Goal: Information Seeking & Learning: Learn about a topic

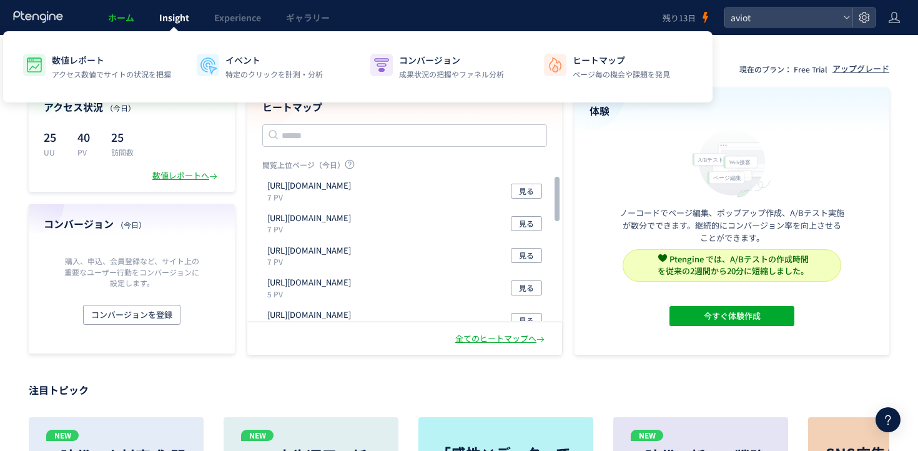
click at [161, 7] on link "Insight" at bounding box center [174, 17] width 55 height 35
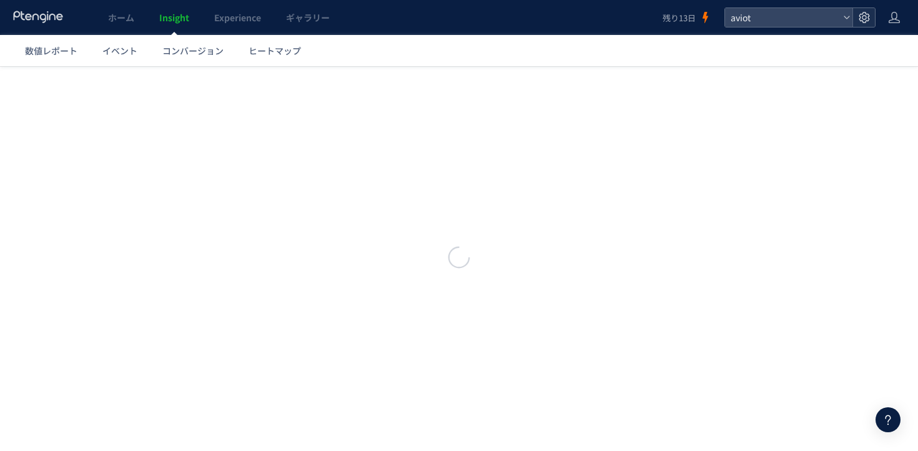
click at [862, 25] on div at bounding box center [864, 17] width 22 height 19
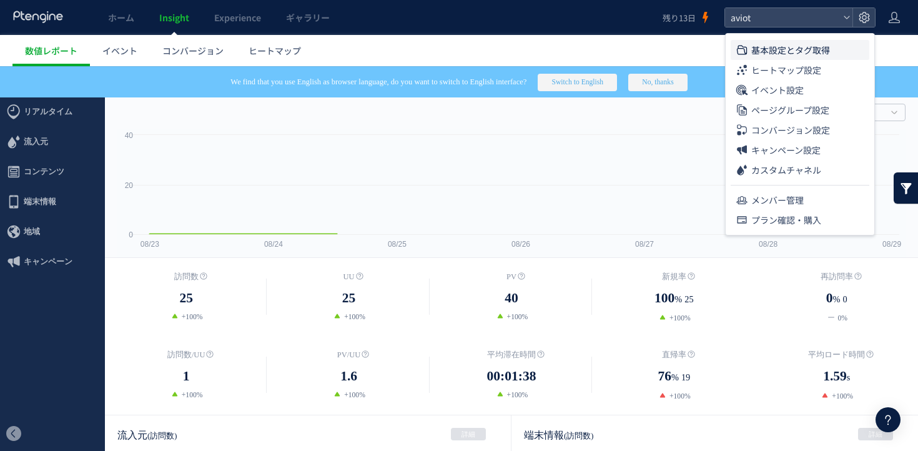
click at [812, 46] on span "基本設定とタグ取得" at bounding box center [790, 50] width 79 height 20
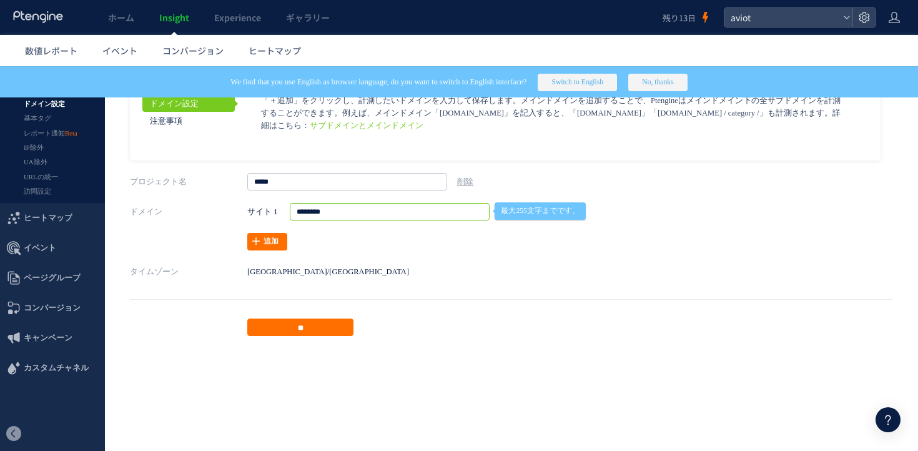
drag, startPoint x: 408, startPoint y: 212, endPoint x: 257, endPoint y: 212, distance: 151.8
click at [257, 212] on div "サイト 1 http://&https:// http://&https:// http:// https:// ******** ** 最大255文字までで…" at bounding box center [497, 211] width 500 height 17
click at [131, 43] on link "イベント" at bounding box center [120, 50] width 60 height 31
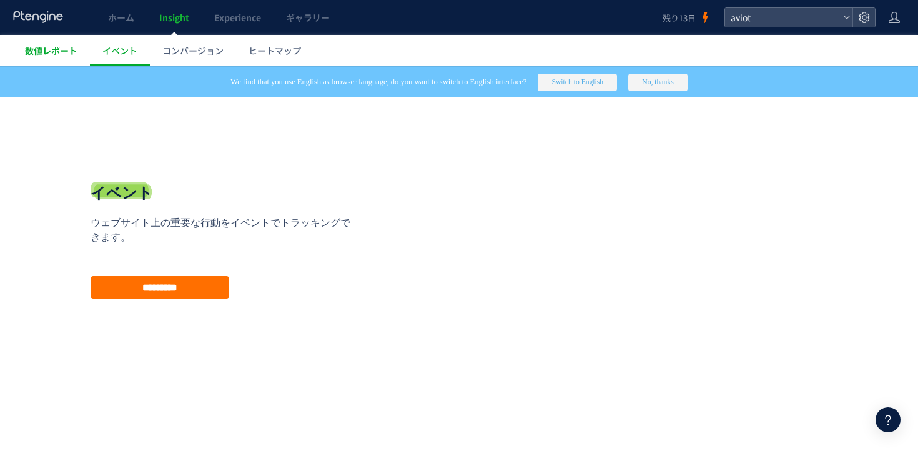
click at [54, 49] on span "数値レポート" at bounding box center [51, 50] width 52 height 12
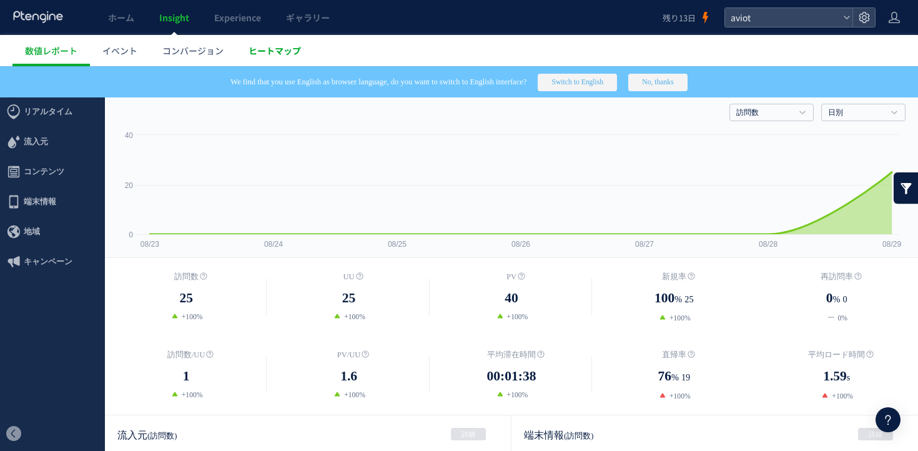
click at [249, 54] on span "ヒートマップ" at bounding box center [275, 50] width 52 height 12
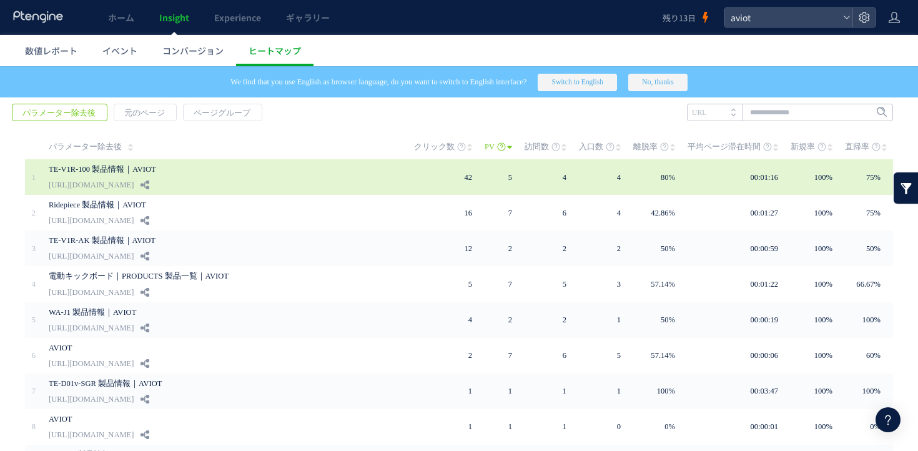
click at [282, 180] on div "TE-V1R-100 製品情報｜AVIOT [URL][DOMAIN_NAME]" at bounding box center [223, 177] width 348 height 36
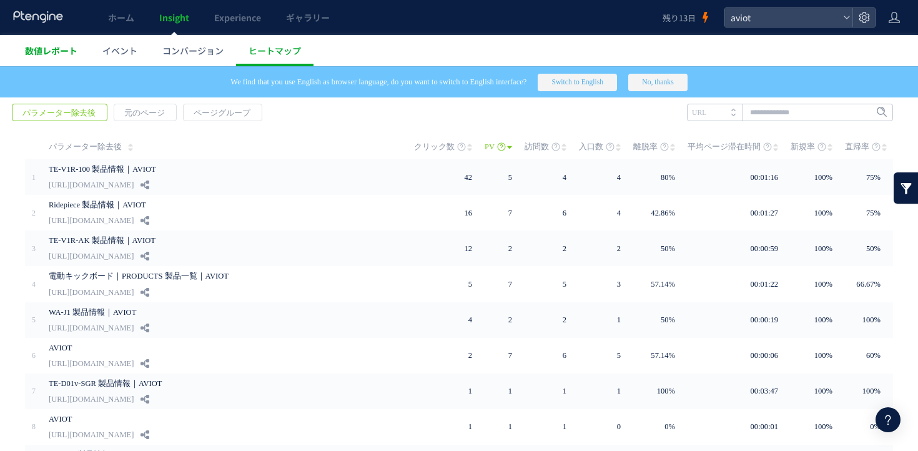
click at [46, 51] on span "数値レポート" at bounding box center [51, 50] width 52 height 12
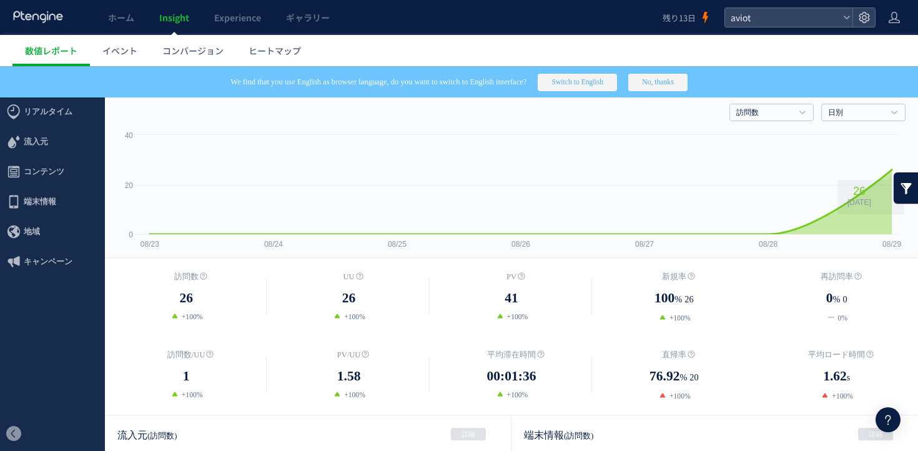
click at [788, 96] on div "We find that you use English as browser language, do you want to switch to Engl…" at bounding box center [459, 81] width 918 height 31
click at [847, 110] on link "日別" at bounding box center [856, 112] width 57 height 11
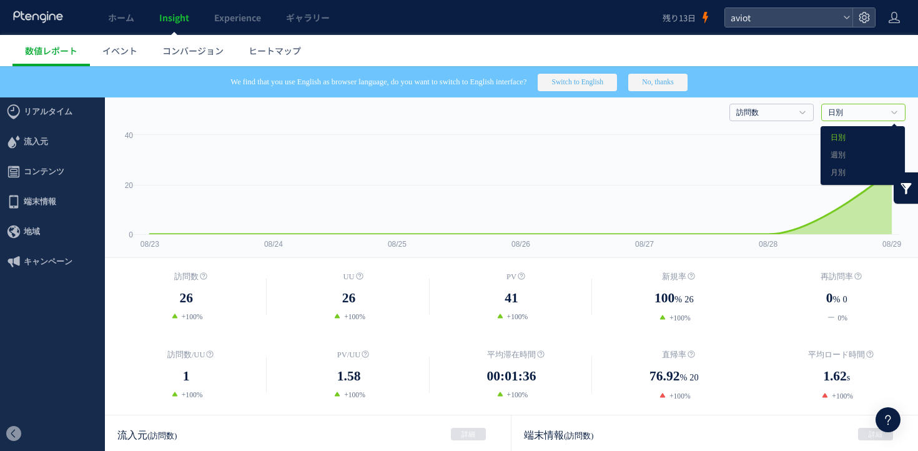
drag, startPoint x: 852, startPoint y: 170, endPoint x: 782, endPoint y: 133, distance: 79.1
click at [783, 133] on div "訪問数 訪問数 [GEOGRAPHIC_DATA] PV 新規率 再訪問率 訪問数/UU PV/UU 平均滞在時間 直帰率 平均ロード時間 0" at bounding box center [511, 174] width 813 height 167
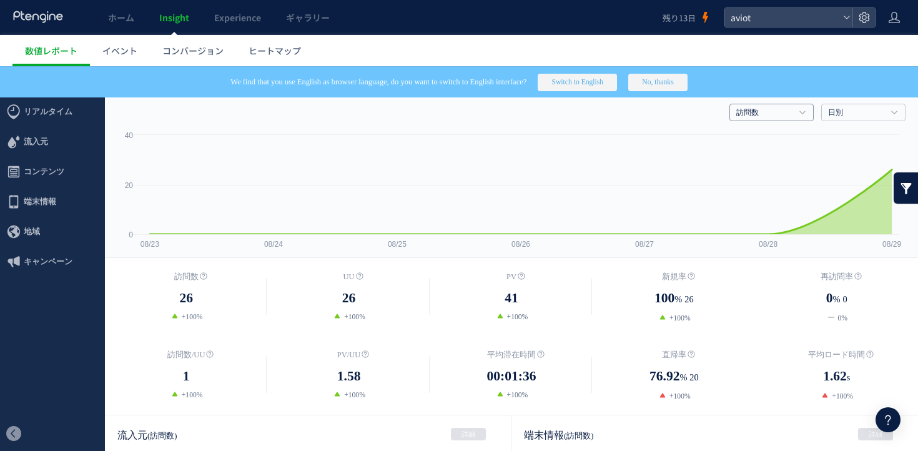
click at [788, 111] on link "訪問数" at bounding box center [764, 112] width 57 height 11
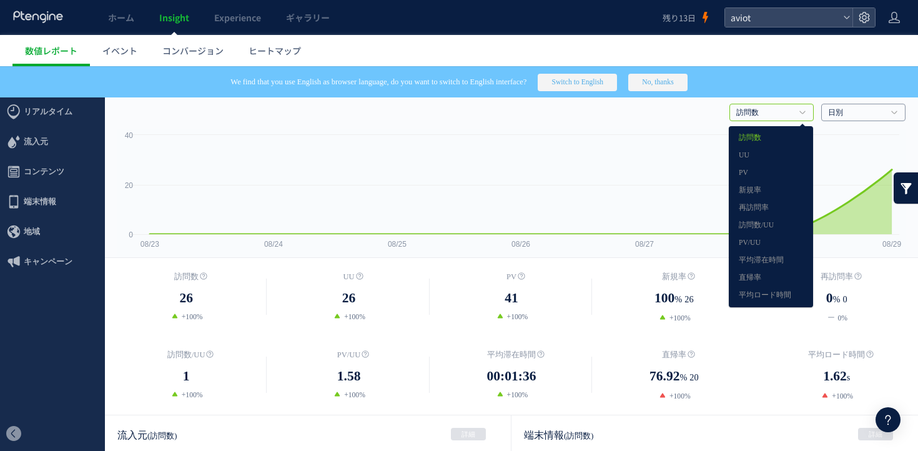
click at [845, 117] on link "日別" at bounding box center [856, 112] width 57 height 11
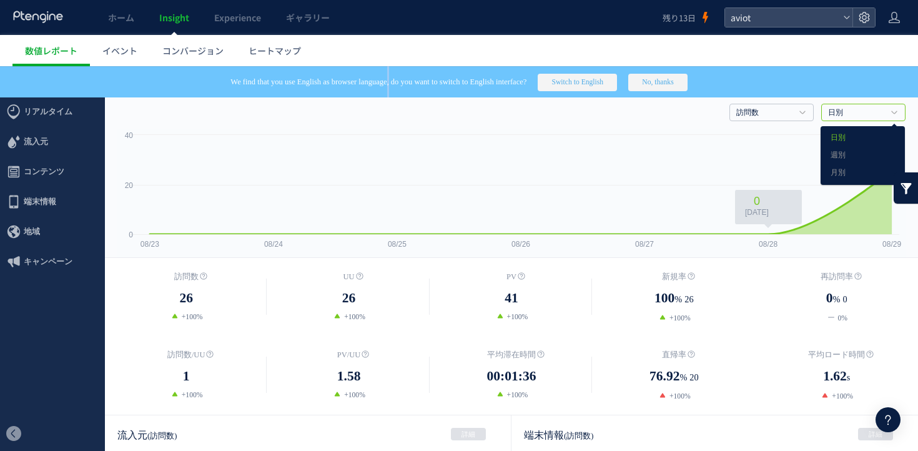
click at [382, 92] on div "We find that you use English as browser language, do you want to switch to Engl…" at bounding box center [459, 81] width 918 height 31
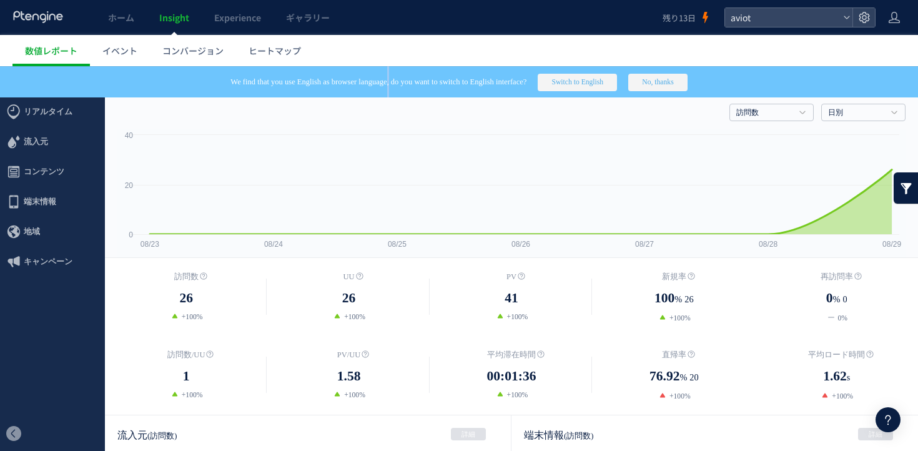
click at [671, 86] on button "No, thanks" at bounding box center [657, 82] width 59 height 17
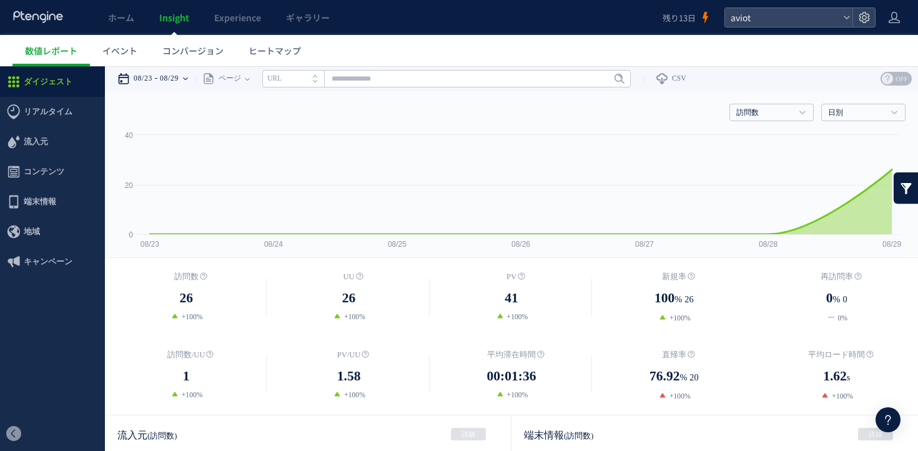
click at [179, 74] on time "08/29" at bounding box center [169, 78] width 19 height 25
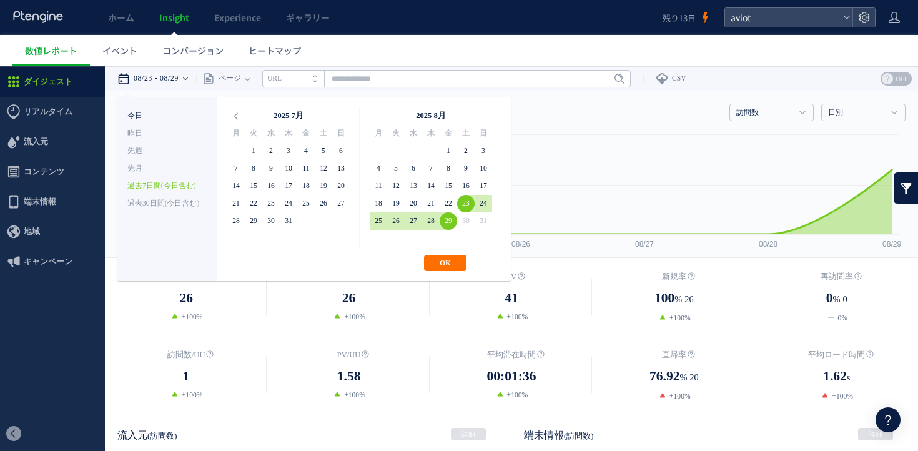
click at [166, 115] on li "今日" at bounding box center [167, 115] width 80 height 17
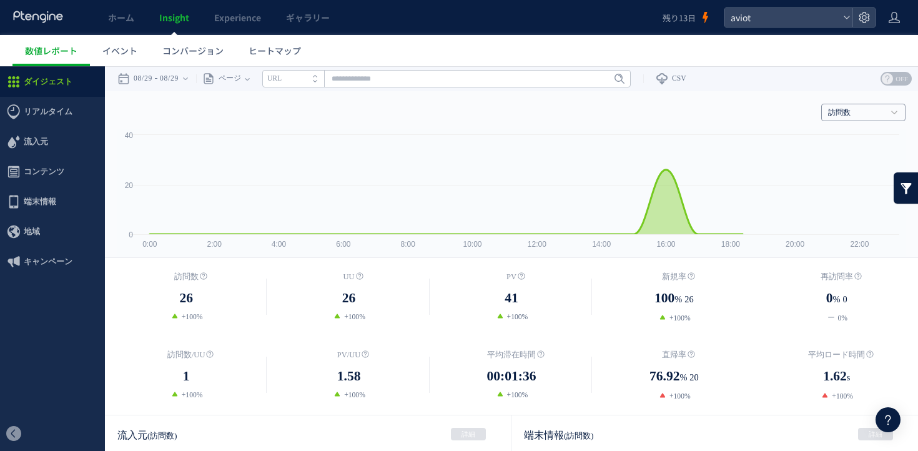
click at [881, 115] on link "訪問数" at bounding box center [856, 112] width 57 height 11
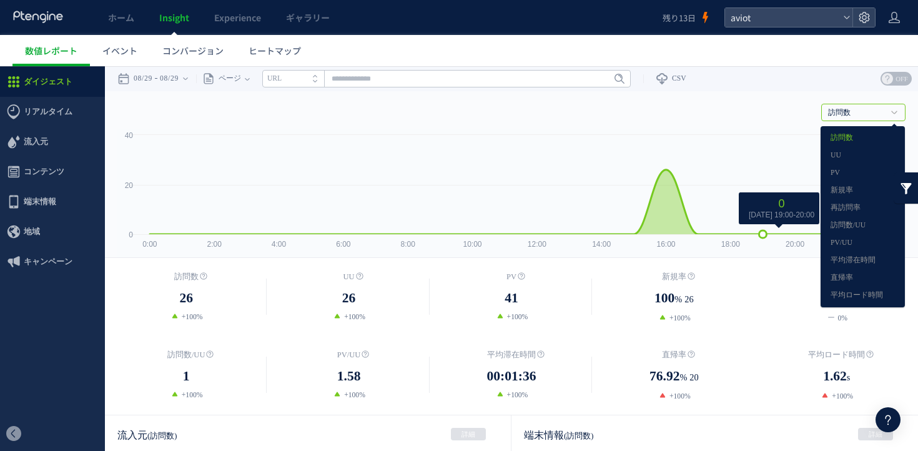
click at [748, 193] on icon "Created with Highcharts 4.1.7 0:00 2:00 4:00 6:00 8:00 10:00 12:00 14:00 16:00 …" at bounding box center [511, 193] width 788 height 129
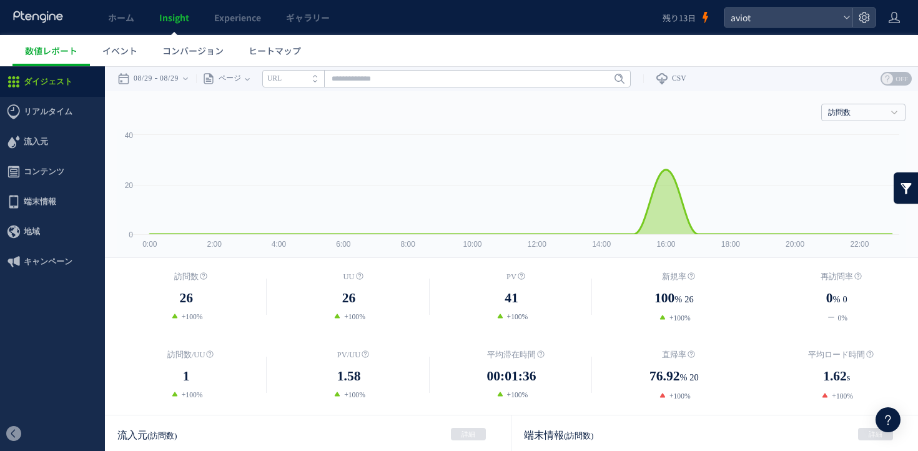
click at [884, 19] on header "ホーム Insight Experience ギャラリー 残り13日 aviot" at bounding box center [459, 17] width 918 height 35
click at [894, 19] on icon at bounding box center [894, 17] width 12 height 12
click at [865, 62] on li "ログアウト" at bounding box center [868, 69] width 92 height 20
